Goal: Task Accomplishment & Management: Manage account settings

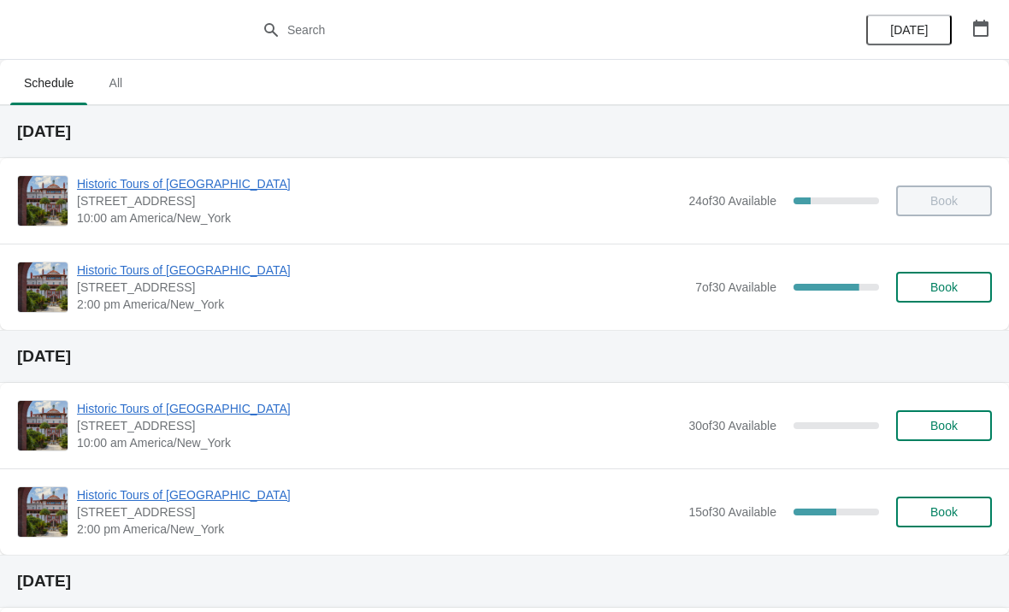
click at [127, 267] on span "Historic Tours of [GEOGRAPHIC_DATA]" at bounding box center [381, 270] width 609 height 17
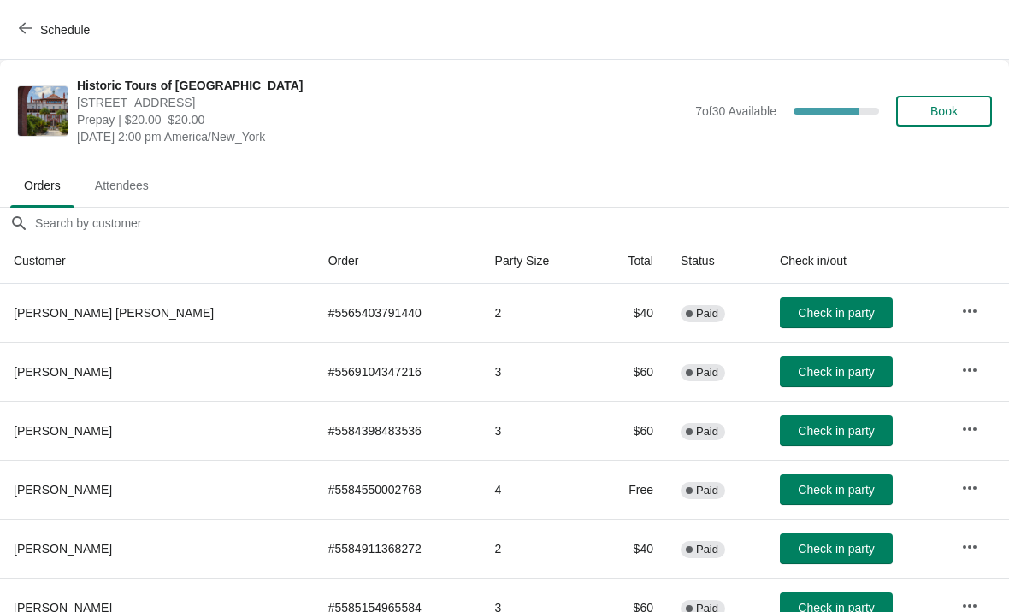
click at [35, 35] on span "Schedule" at bounding box center [56, 29] width 68 height 16
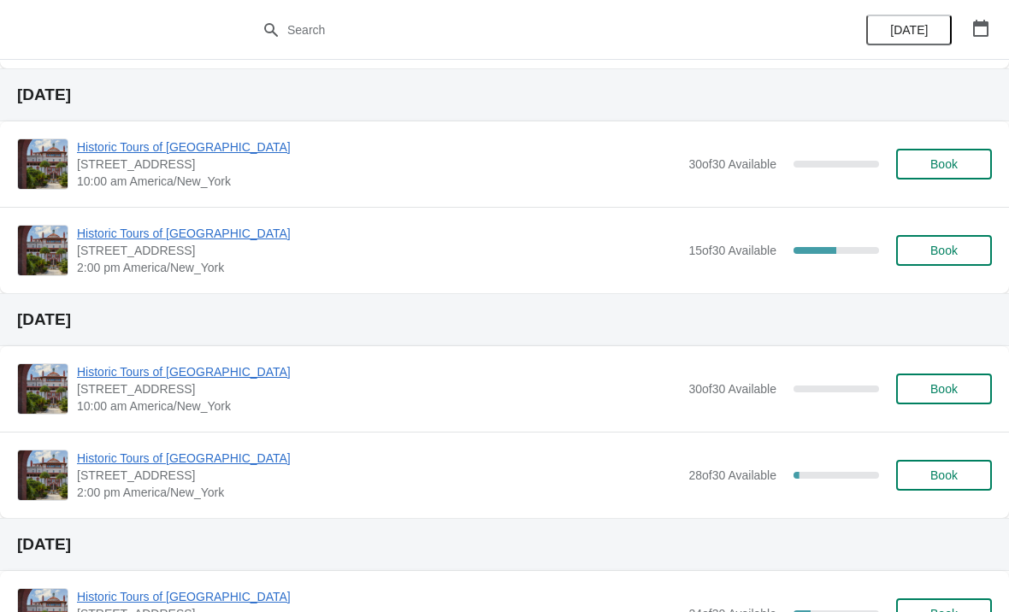
scroll to position [265, 0]
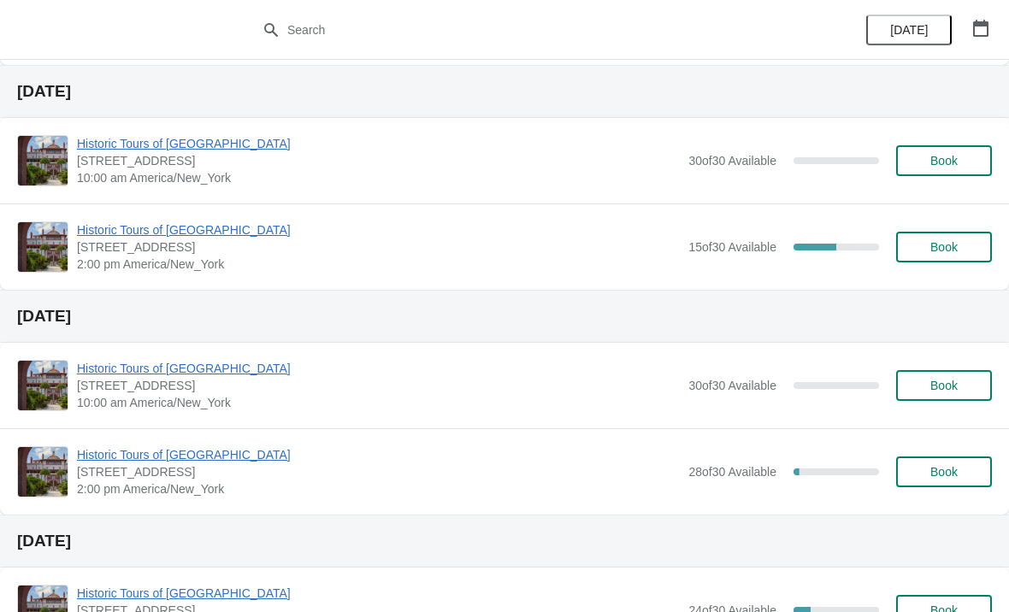
click at [113, 369] on span "Historic Tours of [GEOGRAPHIC_DATA]" at bounding box center [378, 368] width 603 height 17
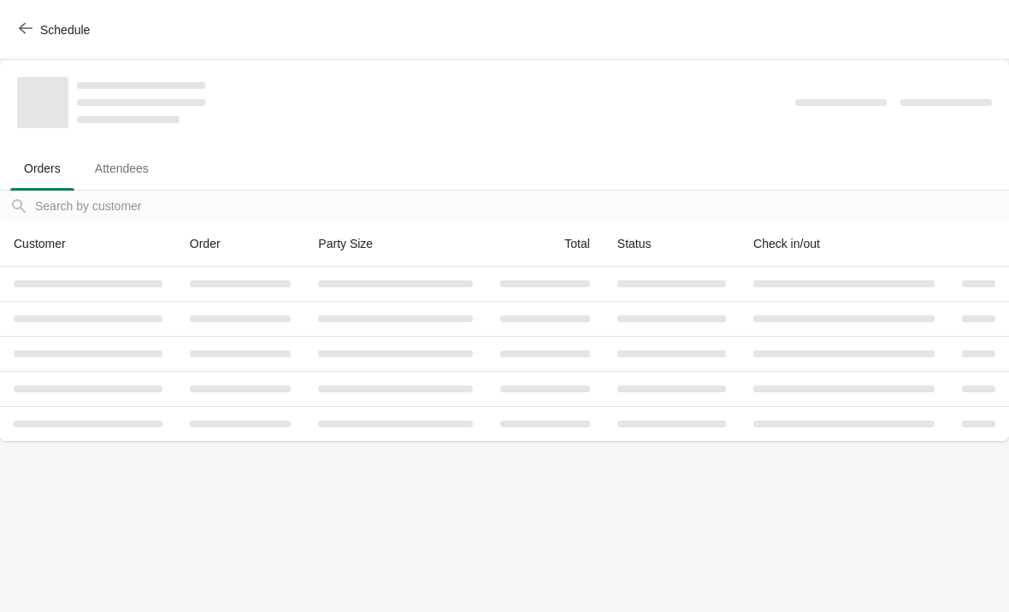
scroll to position [0, 0]
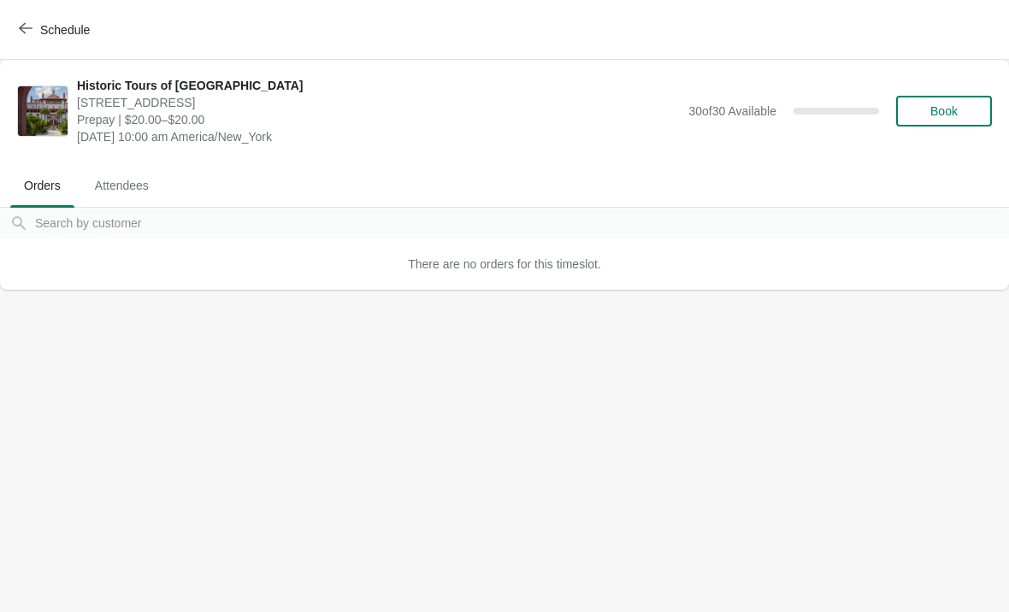
click at [114, 202] on button "Attendees" at bounding box center [122, 185] width 88 height 44
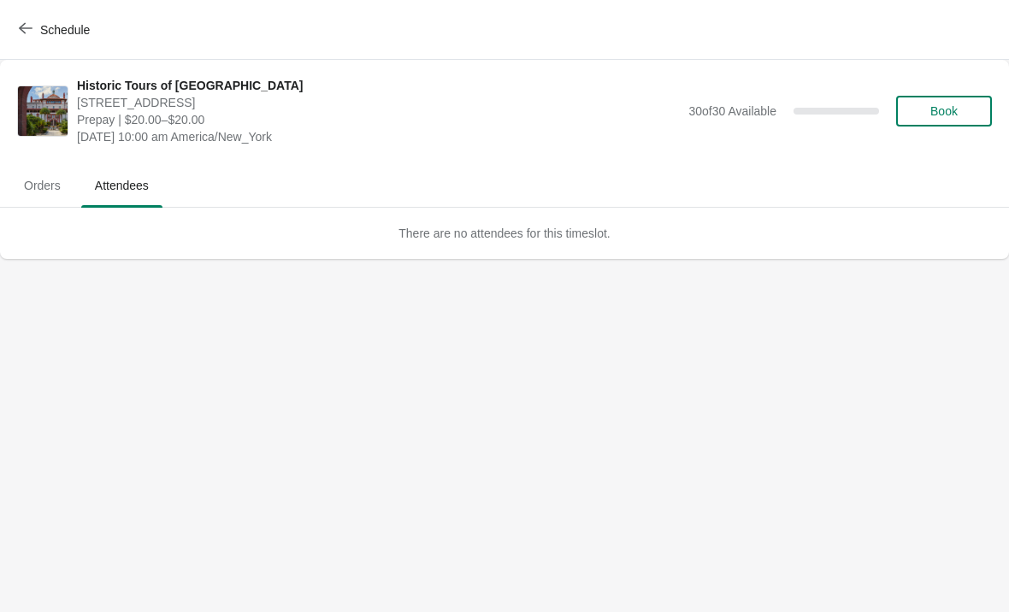
click at [41, 185] on span "Orders" at bounding box center [42, 185] width 64 height 31
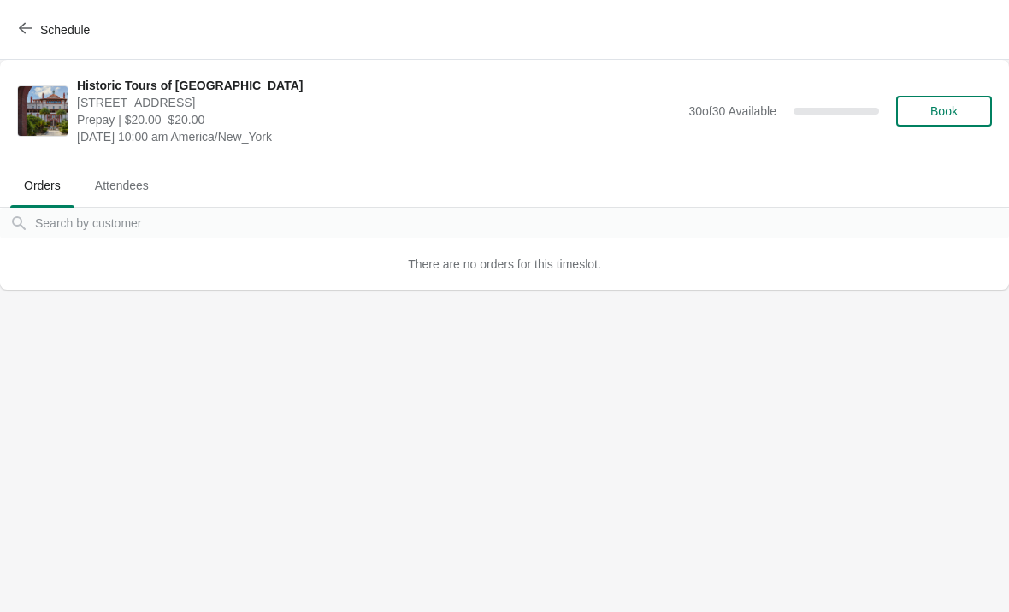
click at [113, 190] on span "Attendees" at bounding box center [121, 185] width 81 height 31
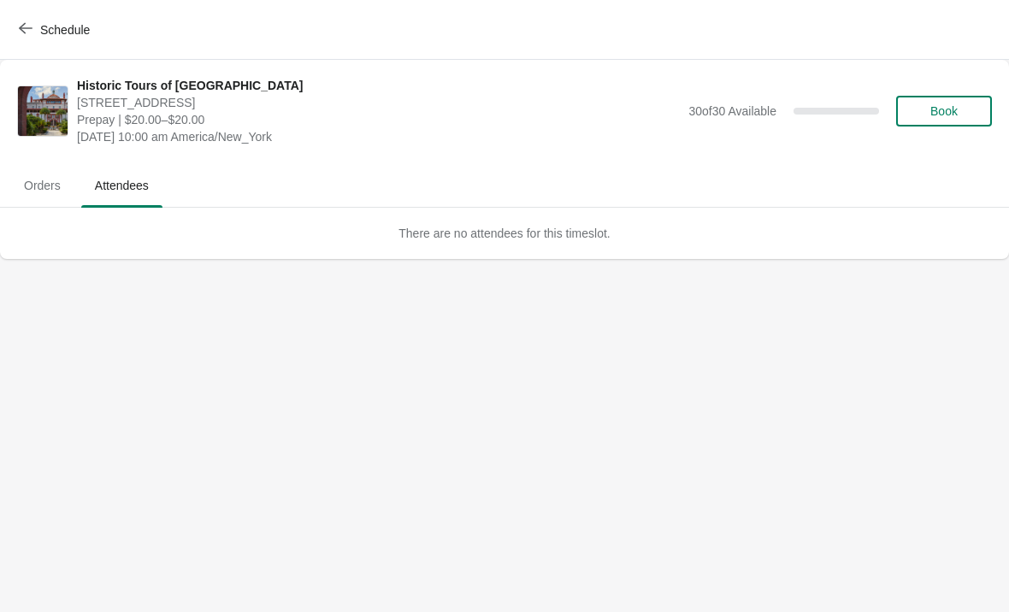
click at [56, 191] on span "Orders" at bounding box center [42, 185] width 64 height 31
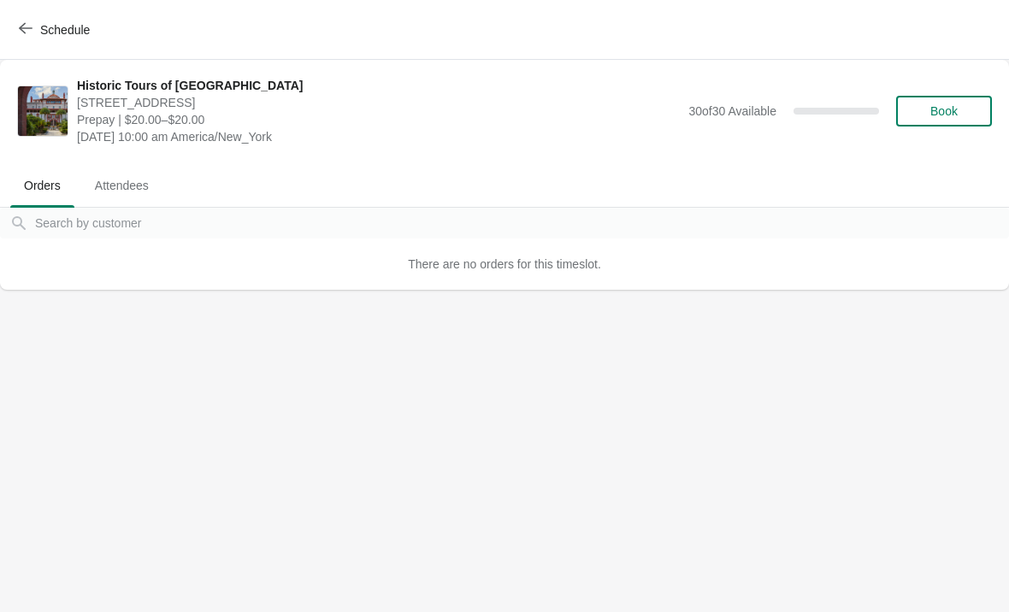
click at [91, 356] on body "Schedule Historic Tours of [GEOGRAPHIC_DATA] [STREET_ADDRESS] Prepay | $20.00–$…" at bounding box center [504, 306] width 1009 height 612
click at [95, 276] on div "There are no orders for this timeslot." at bounding box center [504, 263] width 1009 height 51
click at [79, 251] on div "There are no orders for this timeslot." at bounding box center [504, 263] width 1009 height 51
click at [55, 105] on img at bounding box center [43, 111] width 50 height 50
click at [44, 23] on span "Schedule" at bounding box center [65, 30] width 50 height 14
